Goal: Information Seeking & Learning: Learn about a topic

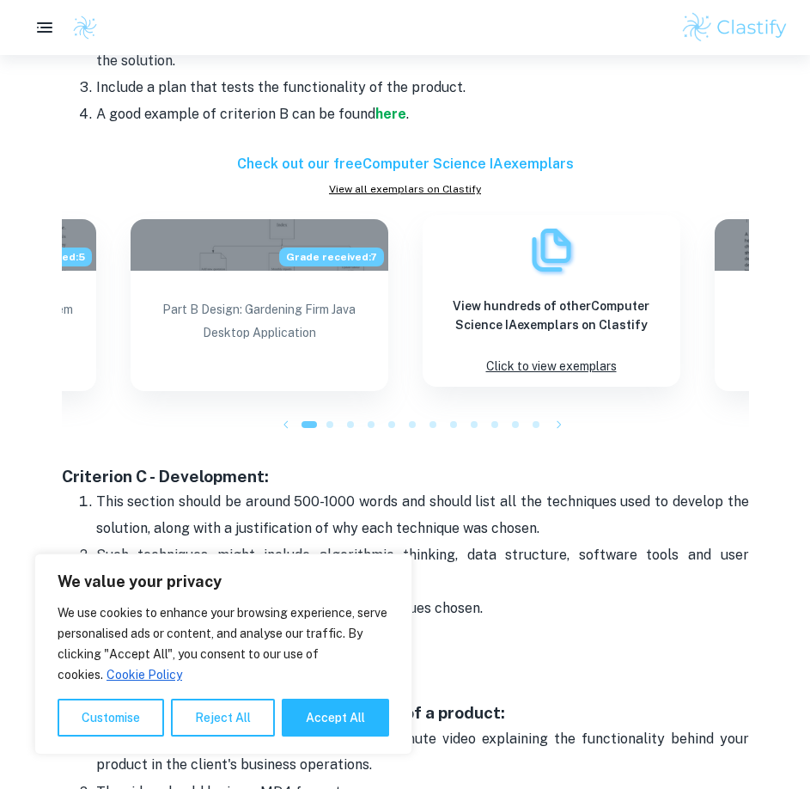
scroll to position [1719, 0]
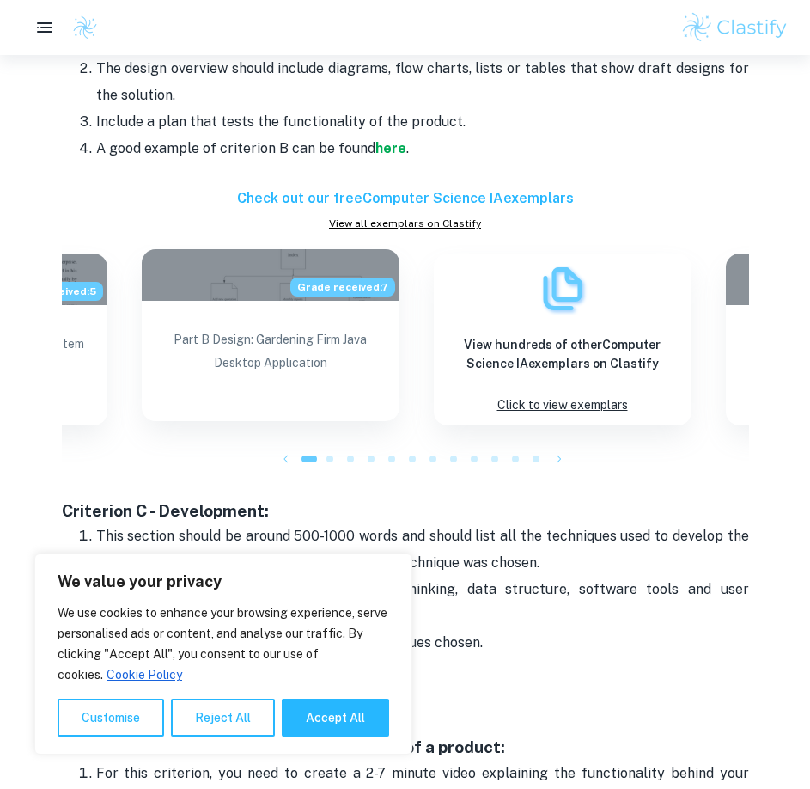
drag, startPoint x: 265, startPoint y: 329, endPoint x: 276, endPoint y: 329, distance: 11.2
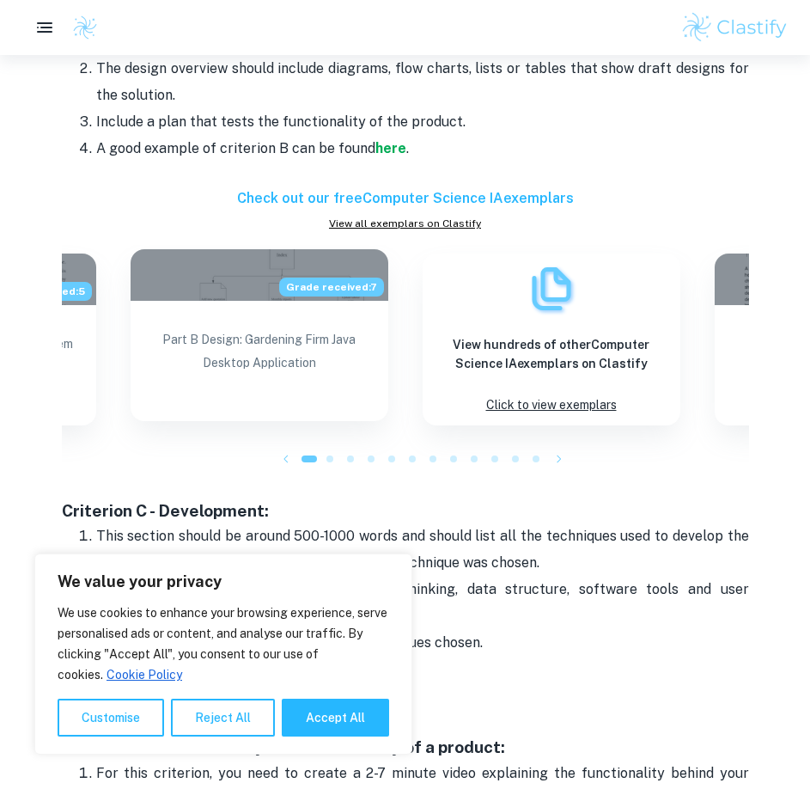
click at [306, 290] on span "Grade received: 7" at bounding box center [331, 287] width 105 height 19
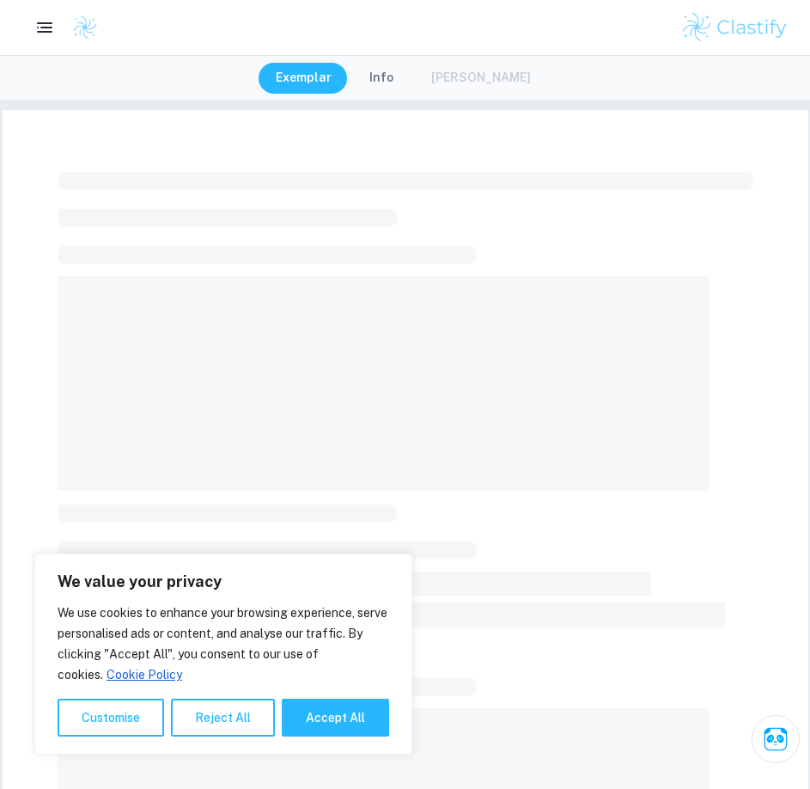
click at [211, 729] on button "Reject All" at bounding box center [223, 718] width 104 height 38
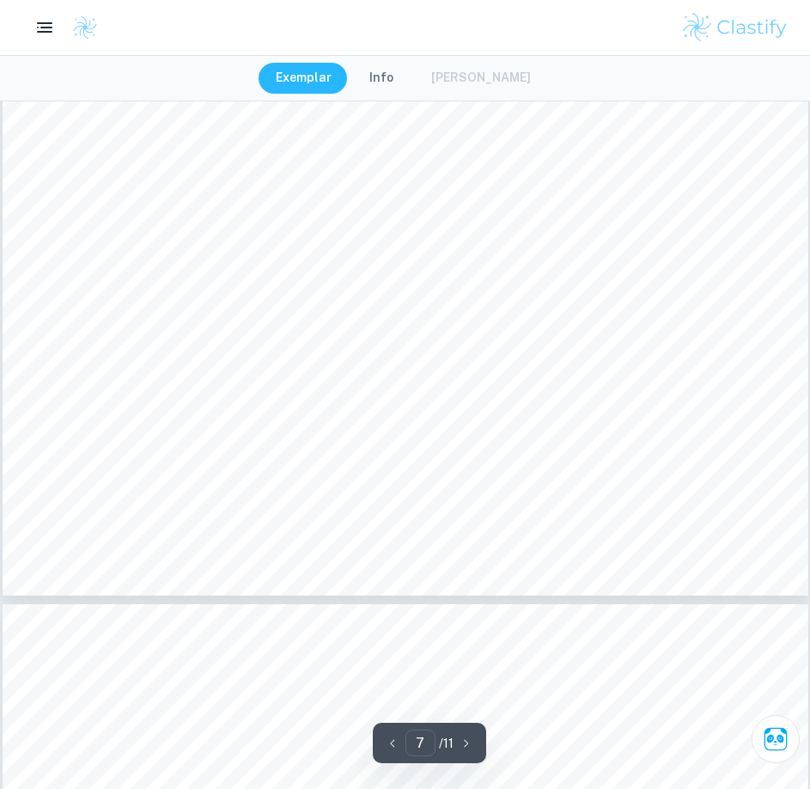
scroll to position [7819, 0]
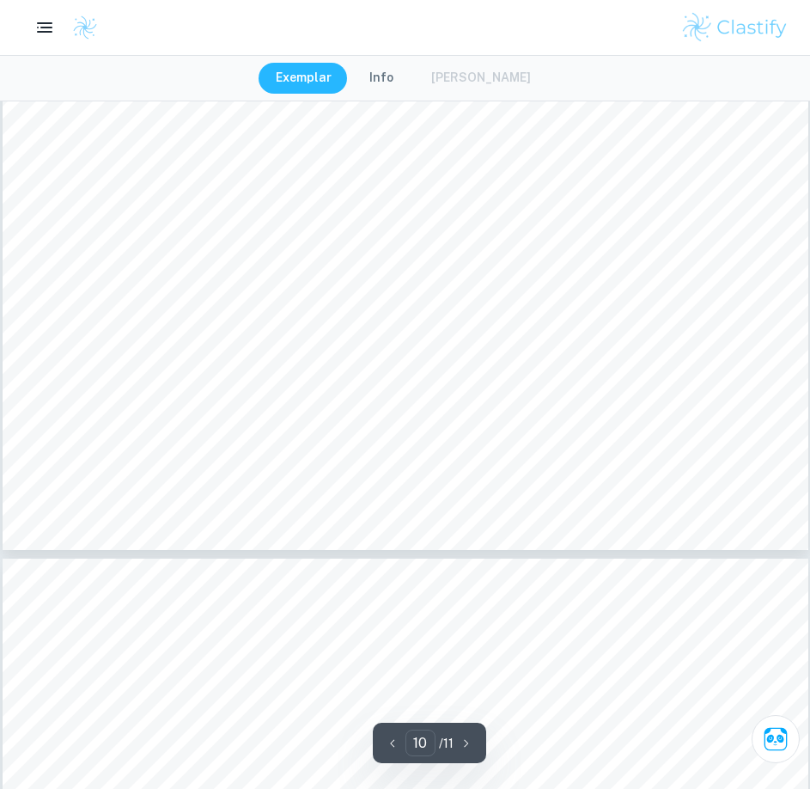
type input "11"
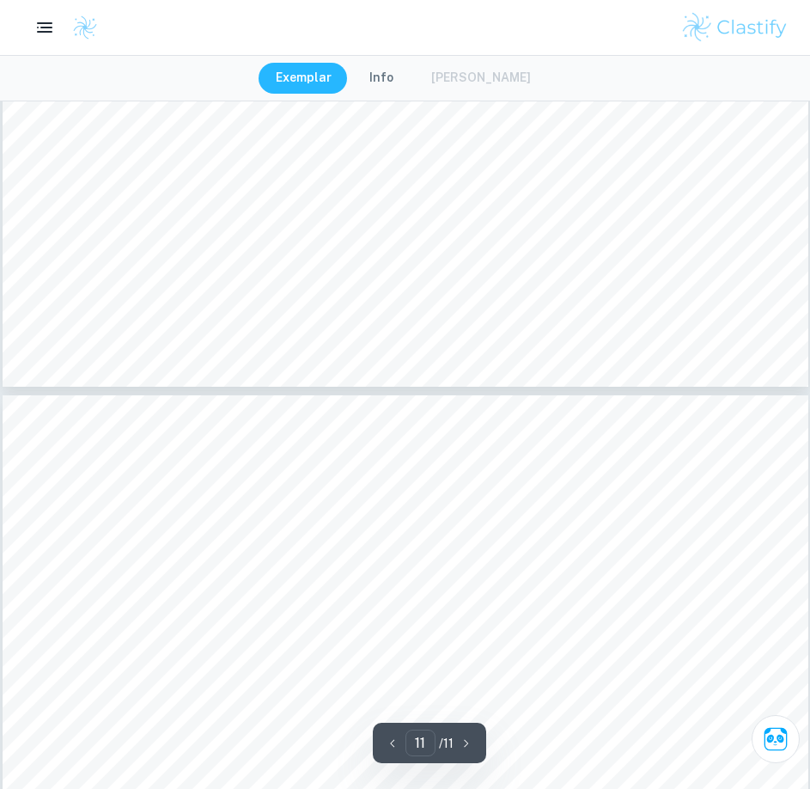
scroll to position [12364, 0]
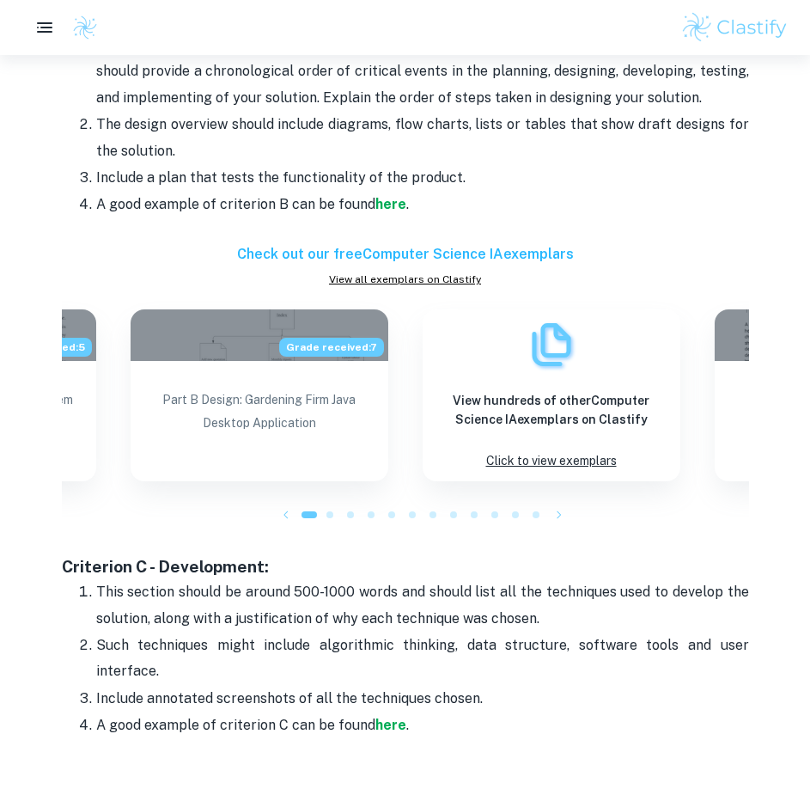
scroll to position [1633, 0]
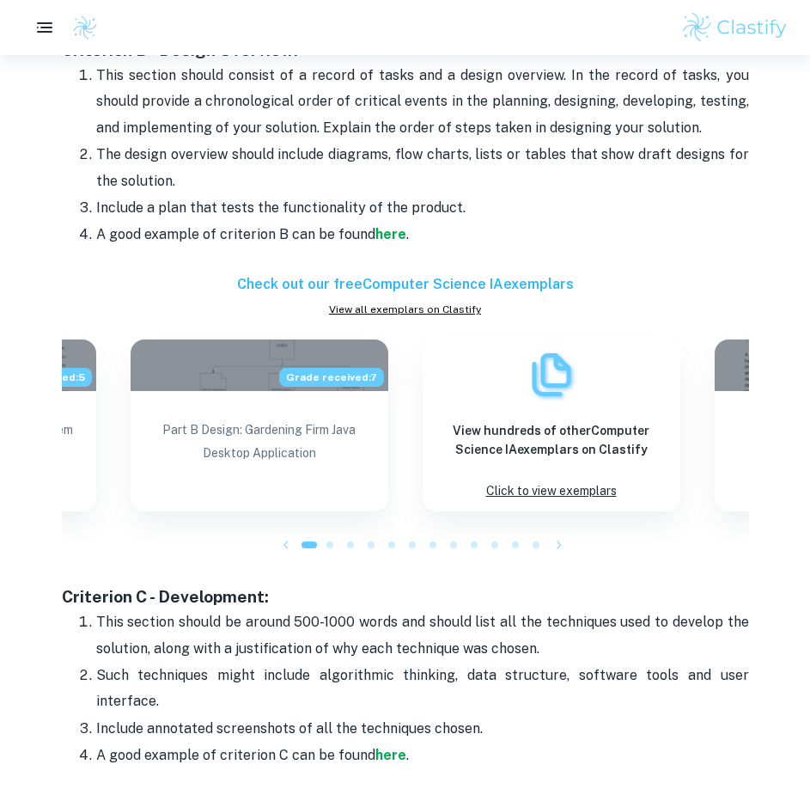
click at [564, 549] on icon "button" at bounding box center [559, 544] width 17 height 17
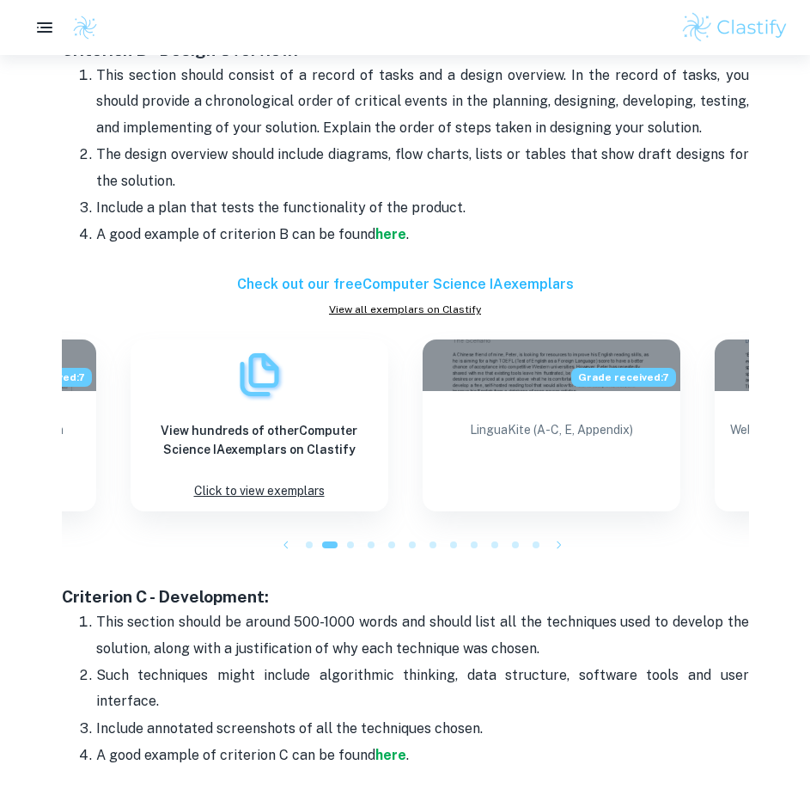
click at [564, 548] on icon "button" at bounding box center [559, 544] width 17 height 17
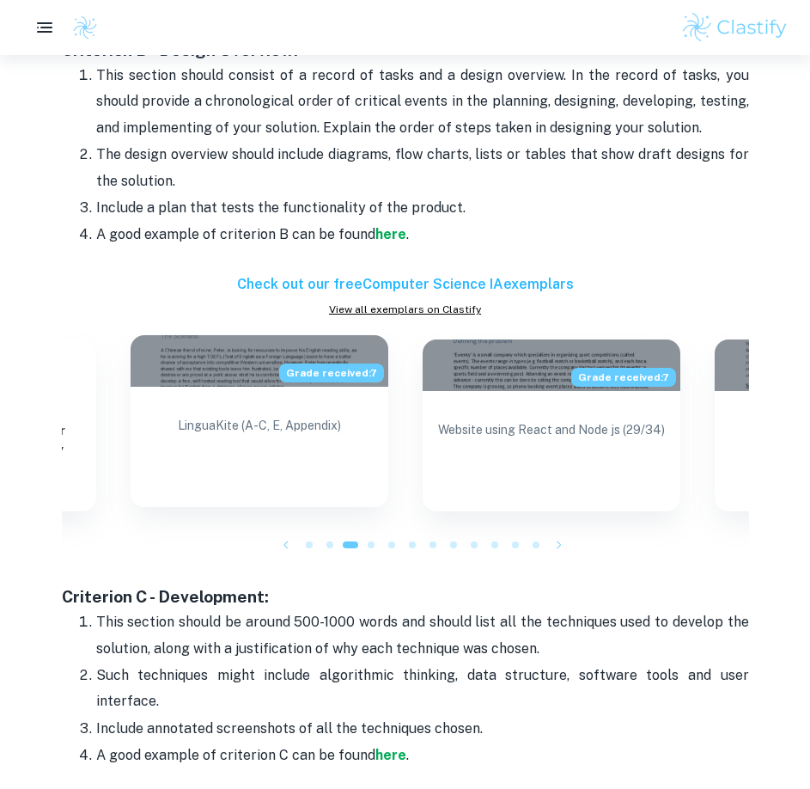
click at [265, 380] on div "Grade received: 7" at bounding box center [260, 361] width 258 height 52
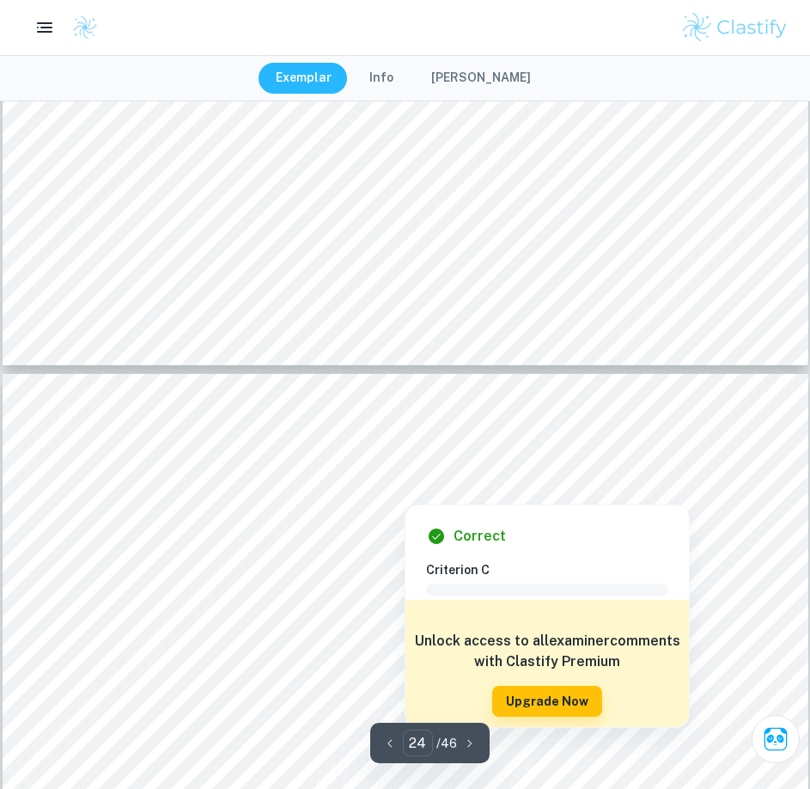
scroll to position [26500, 0]
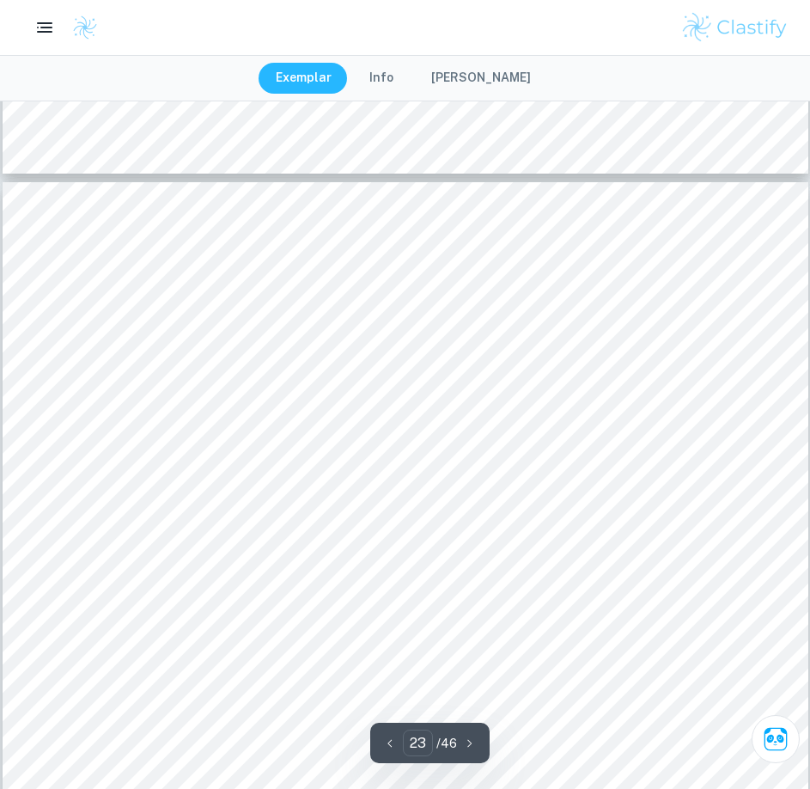
type input "22"
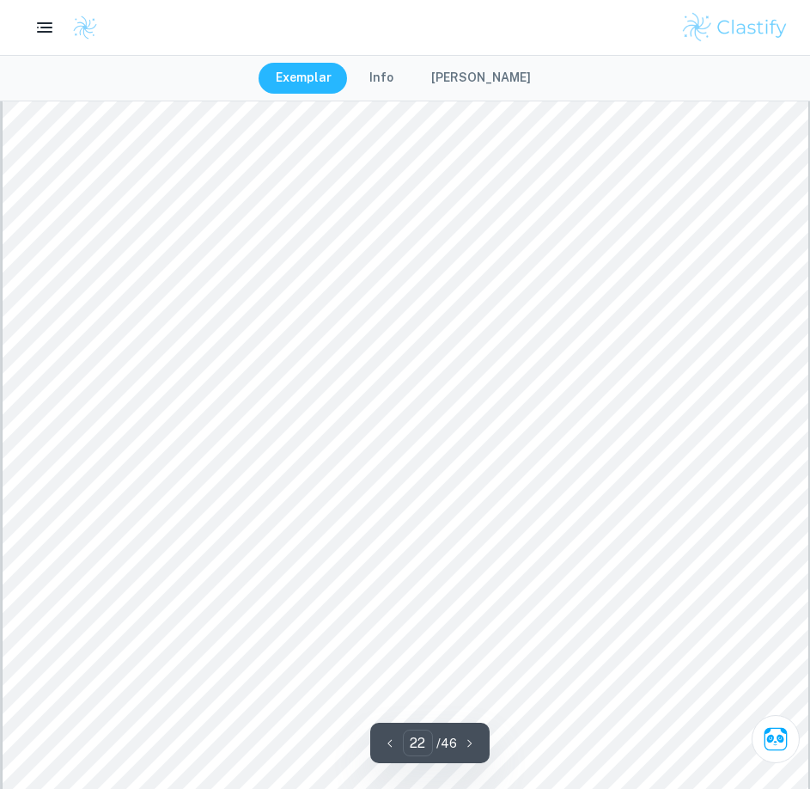
scroll to position [24523, 0]
